Goal: Participate in discussion: Engage in conversation with other users on a specific topic

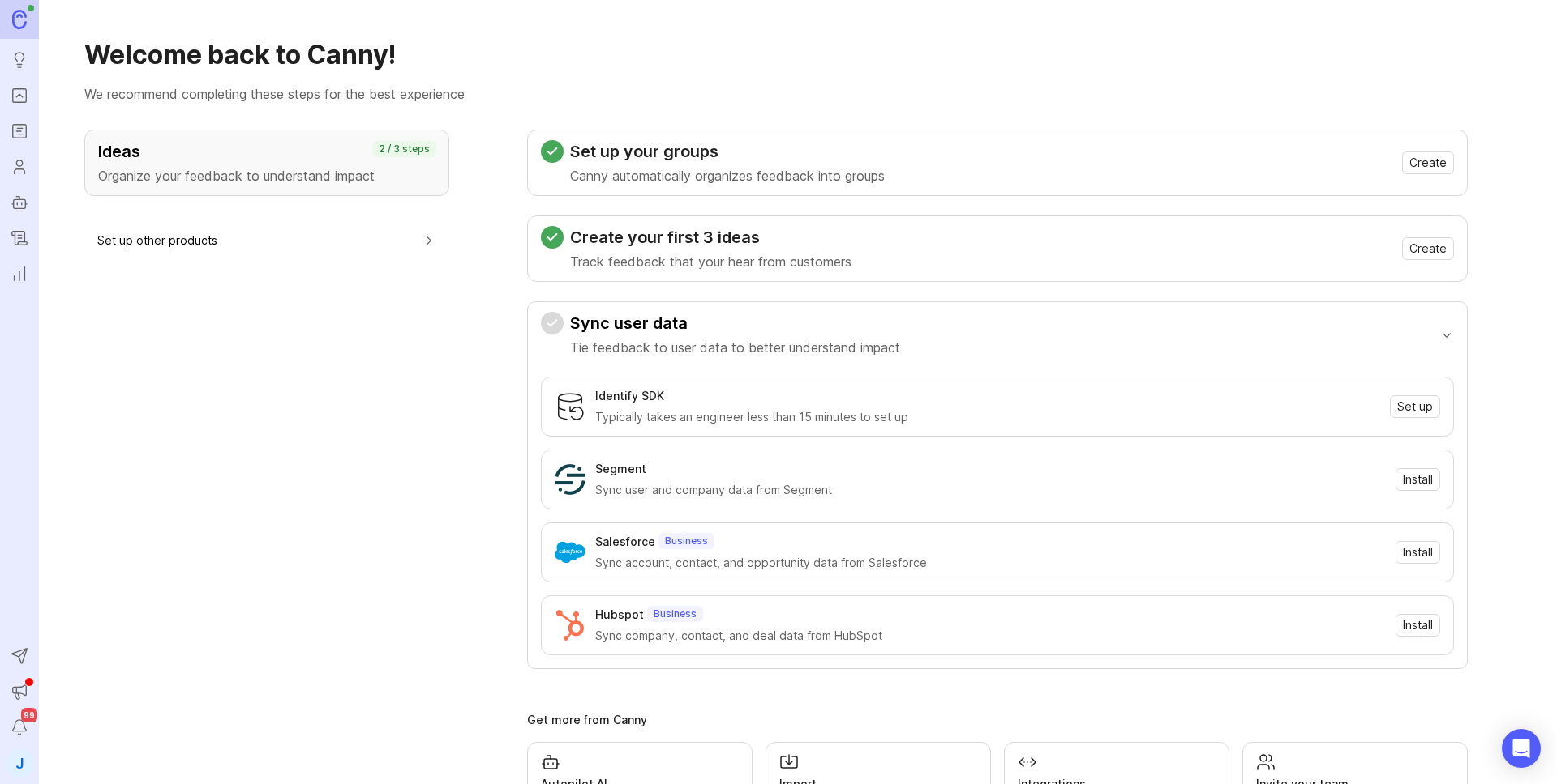
click at [18, 100] on icon "Portal" at bounding box center [19, 96] width 17 height 19
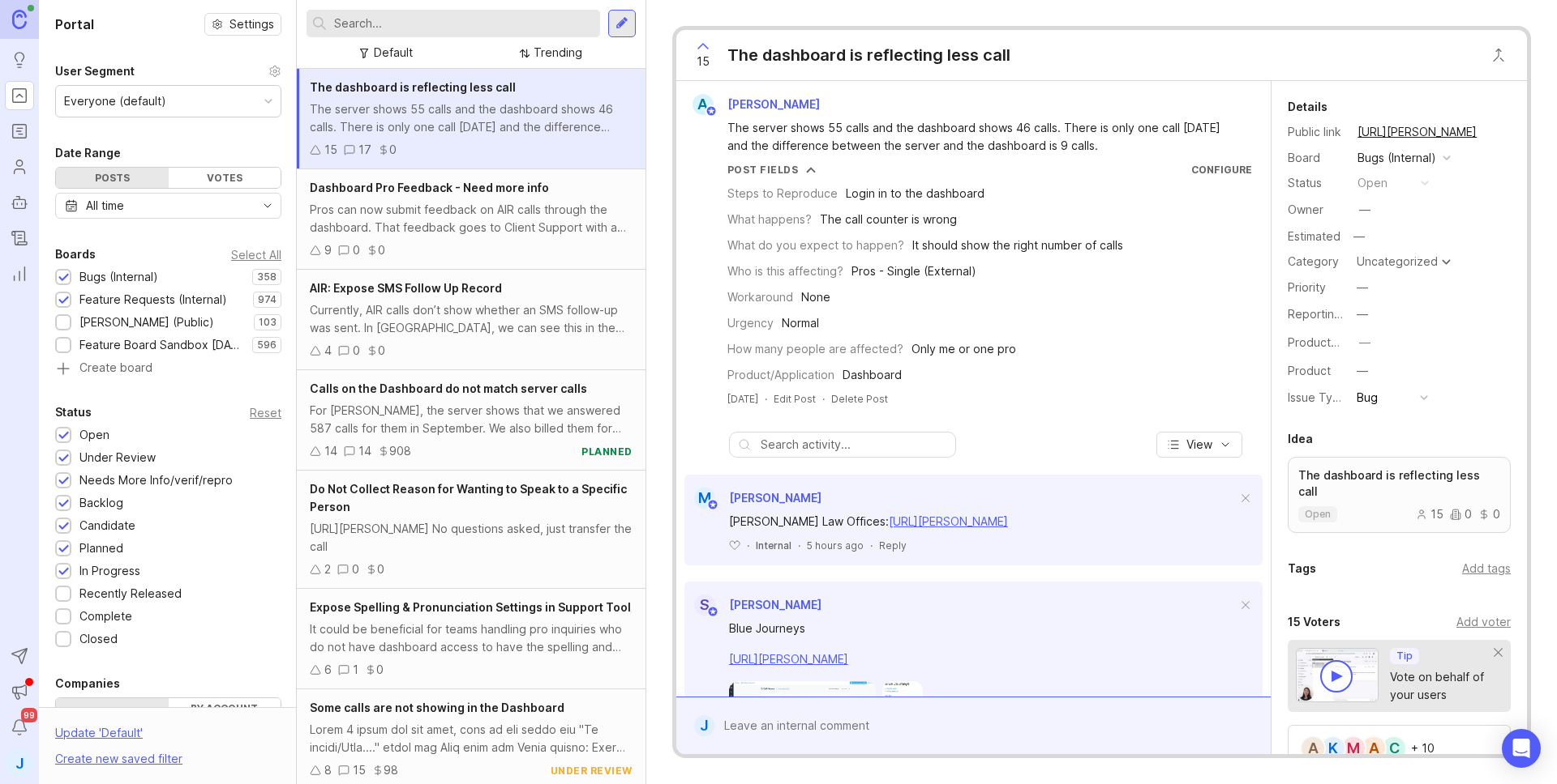
click at [457, 26] on input "text" at bounding box center [464, 23] width 260 height 17
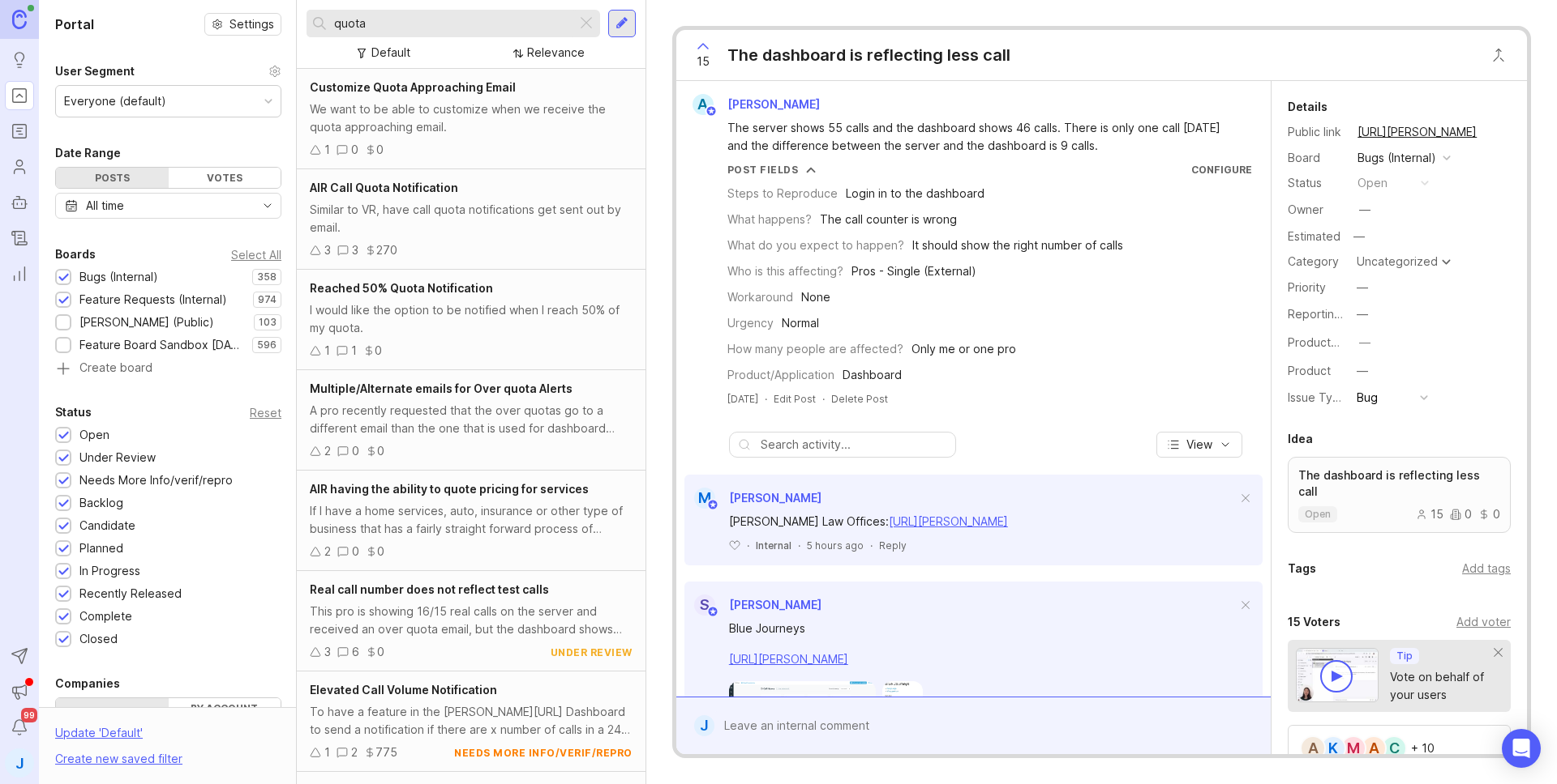
type input "quota"
click at [581, 231] on div "Similar to VR, have call quota notifications get sent out by email." at bounding box center [471, 218] width 323 height 36
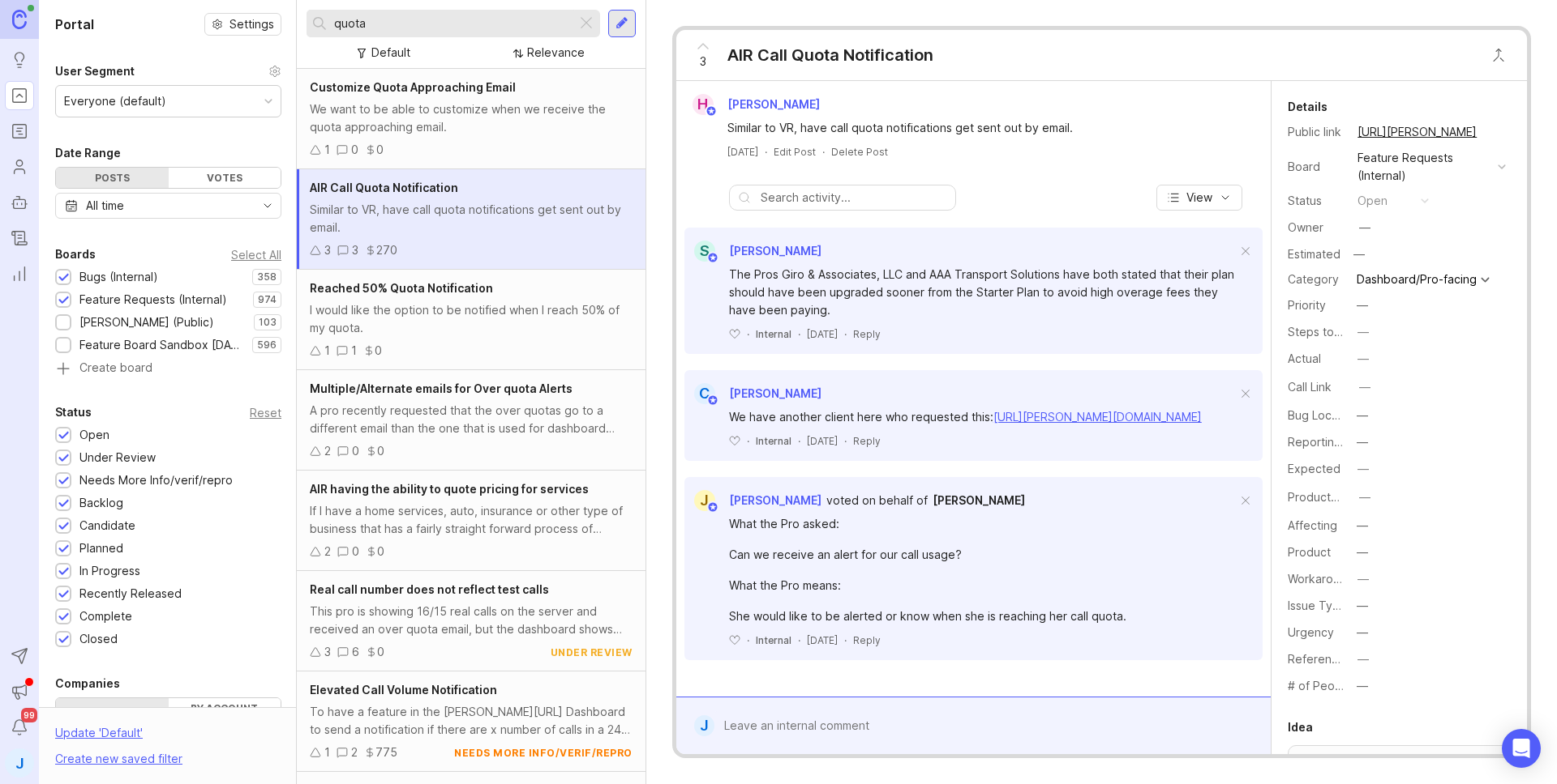
click at [705, 47] on icon at bounding box center [703, 46] width 19 height 19
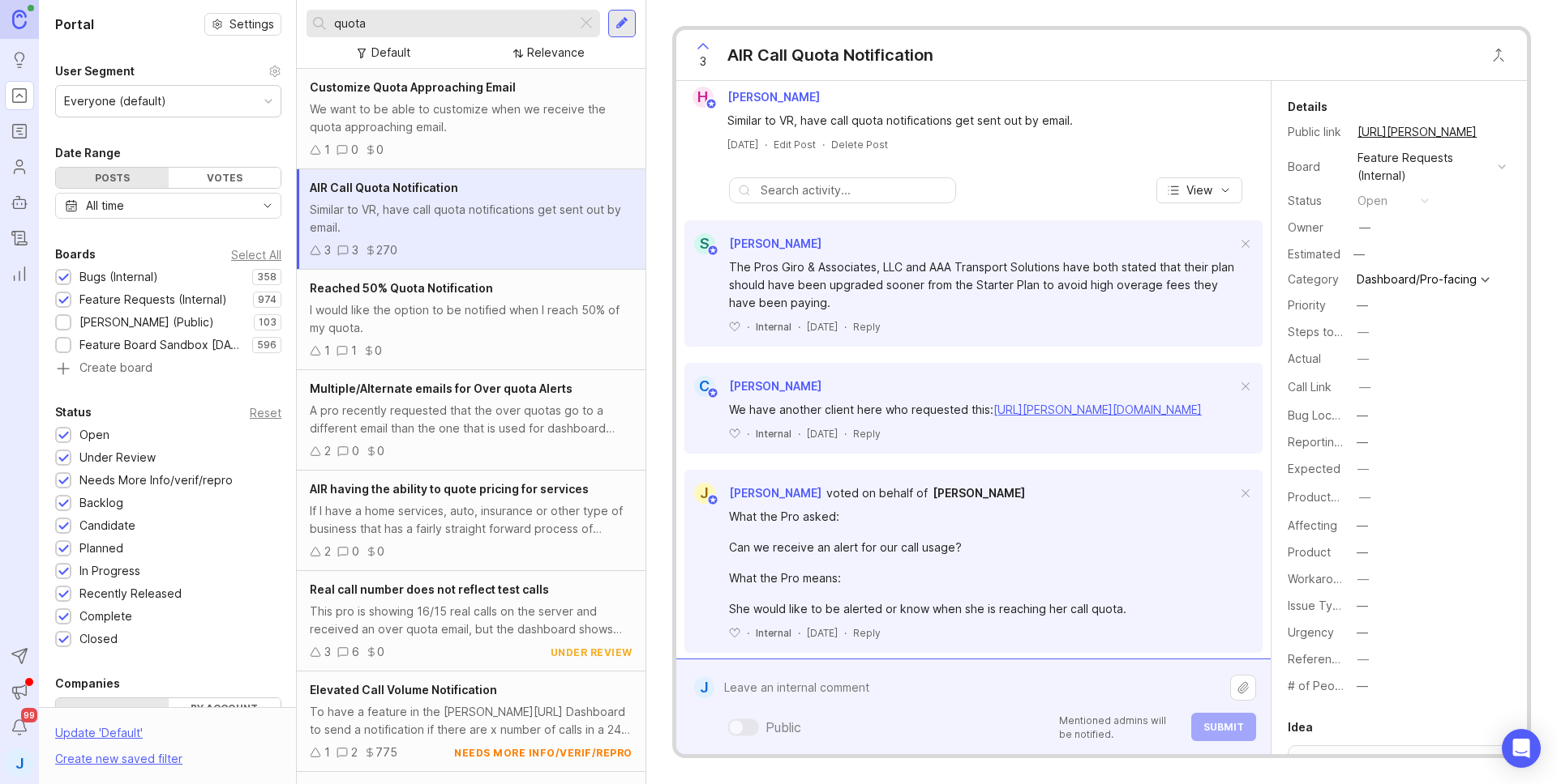
click at [1005, 725] on div "Public Mentioned admins will be notified. Submit" at bounding box center [984, 707] width 542 height 69
paste textarea "RejuvaScalp"
paste textarea "[URL][PERSON_NAME]"
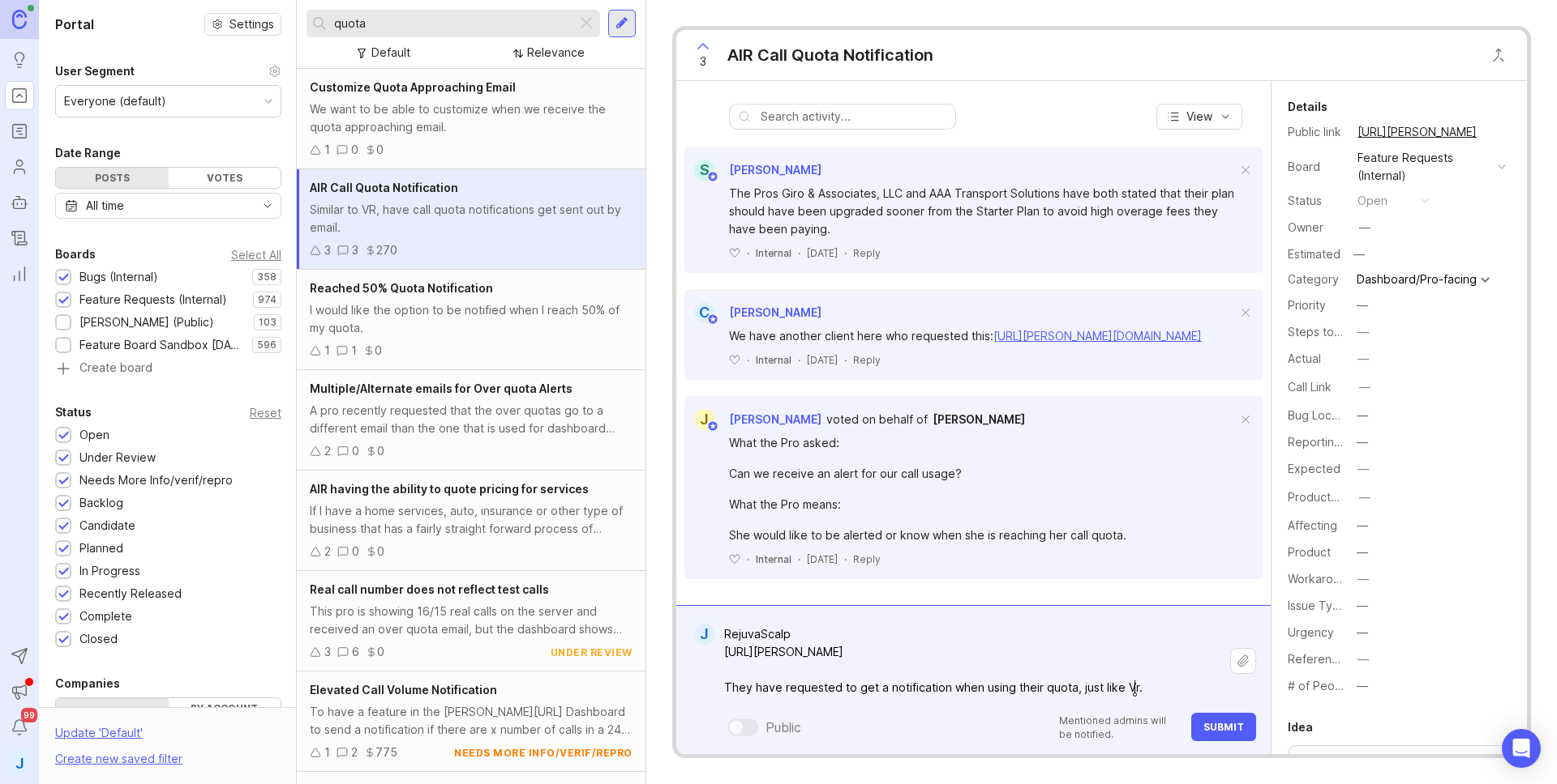
scroll to position [98, 0]
click at [1117, 680] on textarea "RejuvaScalp [URL][PERSON_NAME] They have requested to get a notification when u…" at bounding box center [972, 660] width 516 height 84
click at [1116, 680] on textarea "RejuvaScalp [URL][PERSON_NAME] They have requested to get a notification when u…" at bounding box center [972, 660] width 516 height 84
click at [1162, 685] on textarea "RejuvaScalp [URL][PERSON_NAME] They have requested to get a notification when u…" at bounding box center [972, 660] width 516 height 84
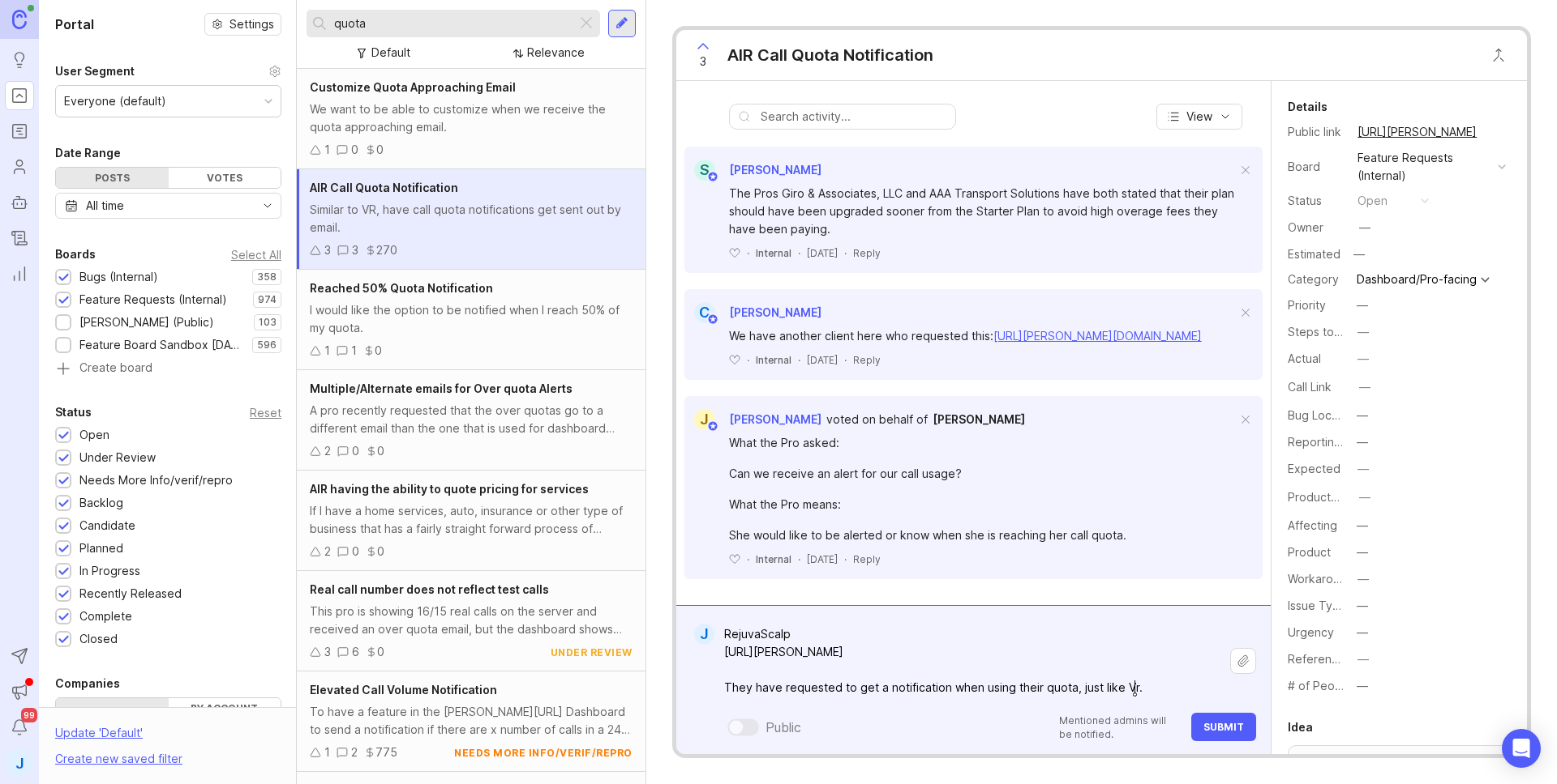
click at [1133, 686] on textarea "RejuvaScalp [URL][PERSON_NAME] They have requested to get a notification when u…" at bounding box center [972, 660] width 516 height 84
click at [1130, 687] on textarea "RejuvaScalp [URL][PERSON_NAME] They have requested to get a notification when u…" at bounding box center [972, 660] width 516 height 84
click at [1124, 687] on textarea "RejuvaScalp [URL][PERSON_NAME] They have requested to get a notification when u…" at bounding box center [972, 660] width 516 height 84
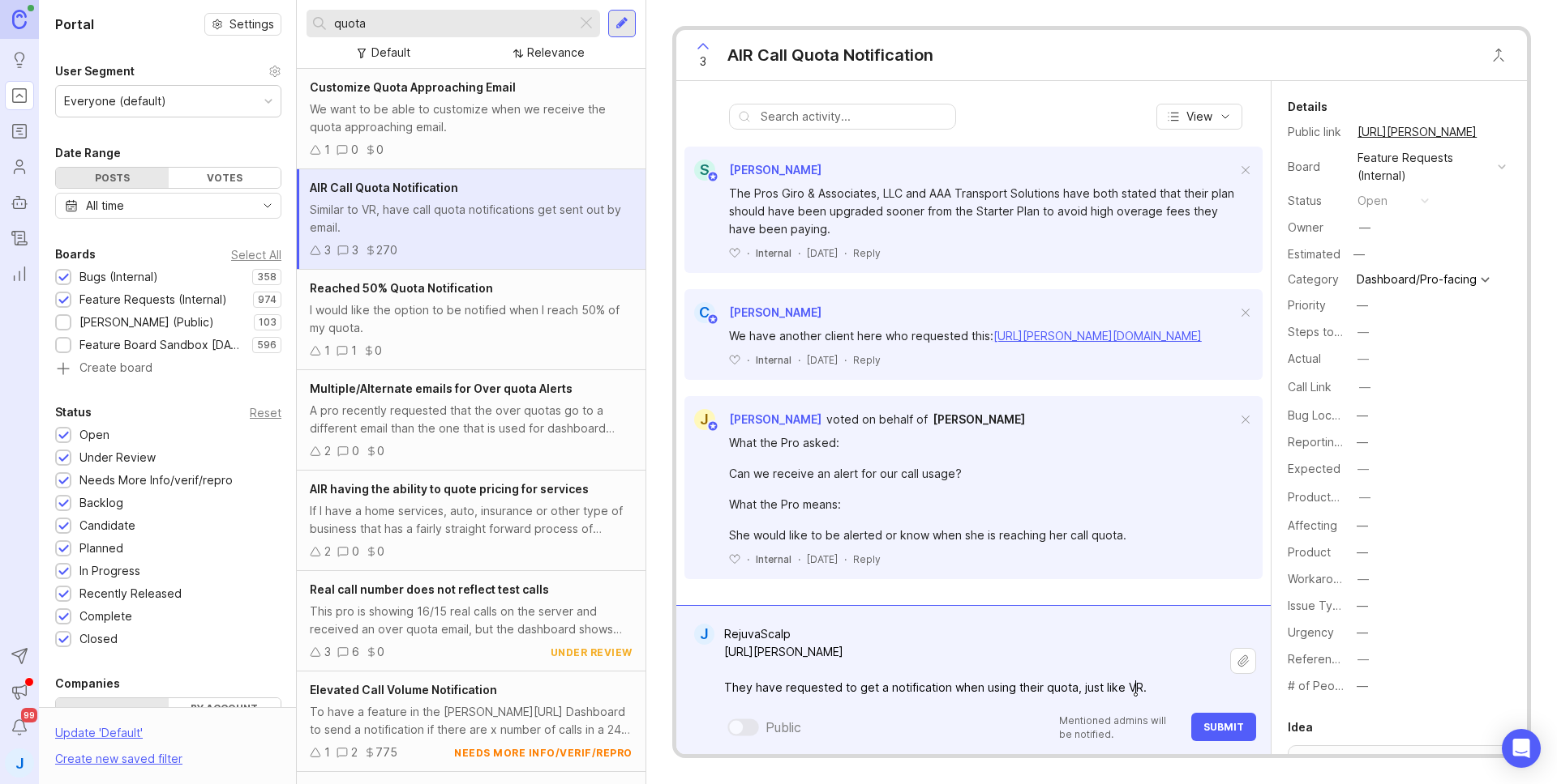
type textarea "RejuvaScalp [URL][PERSON_NAME] They have requested to get a notification when u…"
click at [1228, 730] on span "Submit" at bounding box center [1224, 727] width 41 height 13
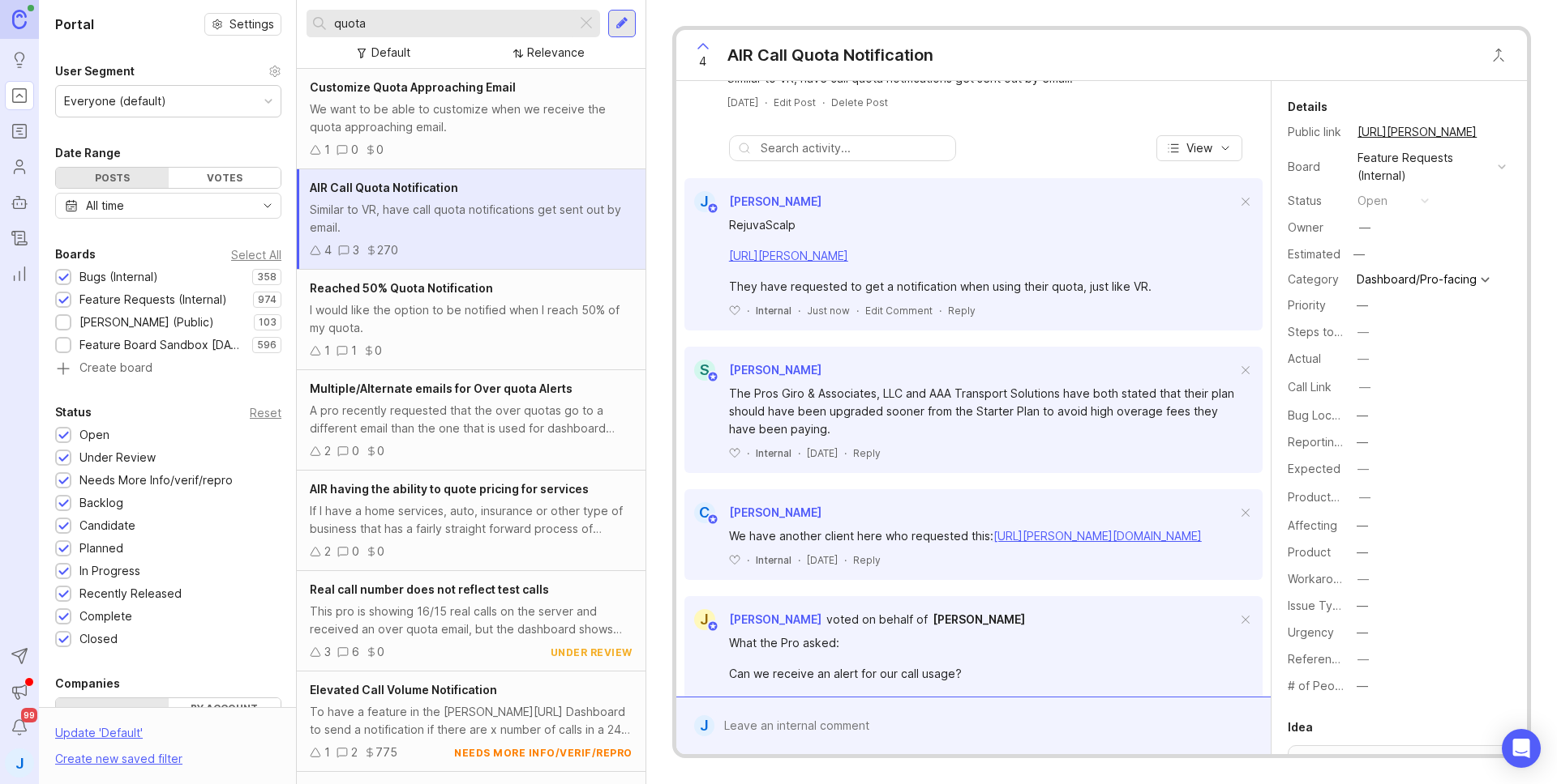
scroll to position [0, 0]
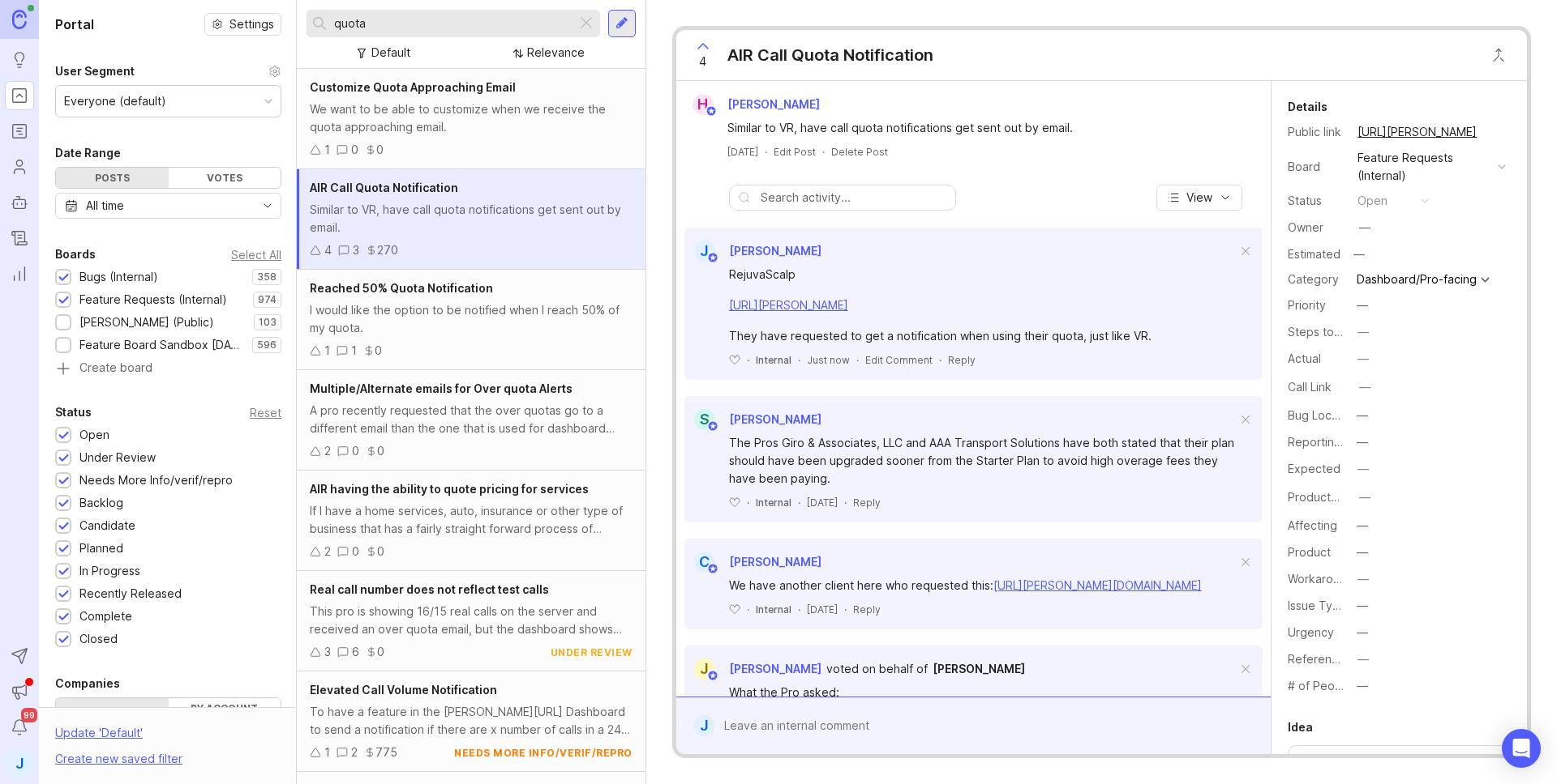
click at [704, 49] on icon at bounding box center [703, 46] width 19 height 19
click at [704, 56] on span "4" at bounding box center [703, 62] width 8 height 17
click at [1492, 130] on button "copy icon" at bounding box center [1492, 132] width 23 height 23
